Goal: Find contact information: Obtain details needed to contact an individual or organization

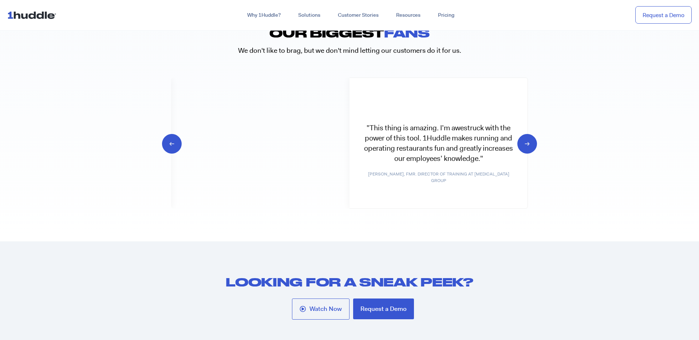
scroll to position [3617, 0]
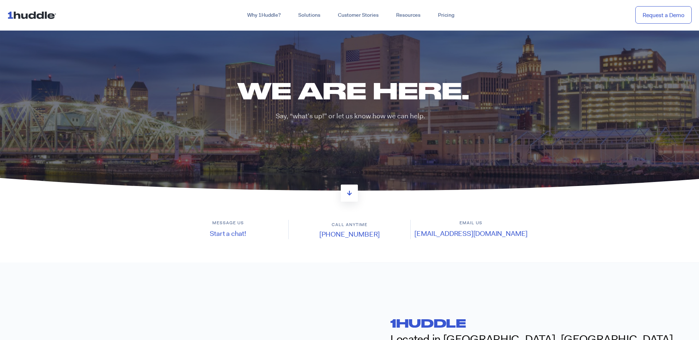
scroll to position [25, 0]
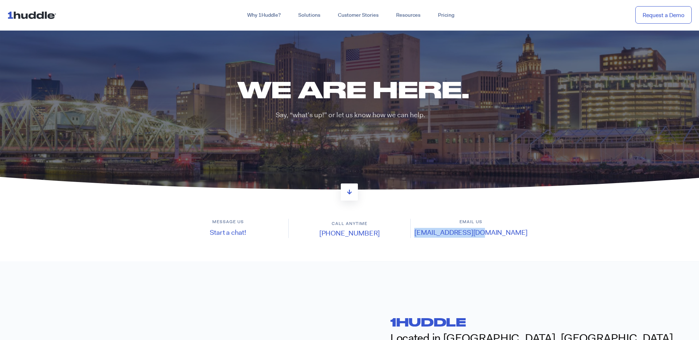
drag, startPoint x: 509, startPoint y: 178, endPoint x: 440, endPoint y: 180, distance: 69.9
click at [443, 228] on h4 "[EMAIL_ADDRESS][DOMAIN_NAME]" at bounding box center [470, 233] width 121 height 10
copy link "[EMAIL_ADDRESS][DOMAIN_NAME]"
